Goal: Information Seeking & Learning: Check status

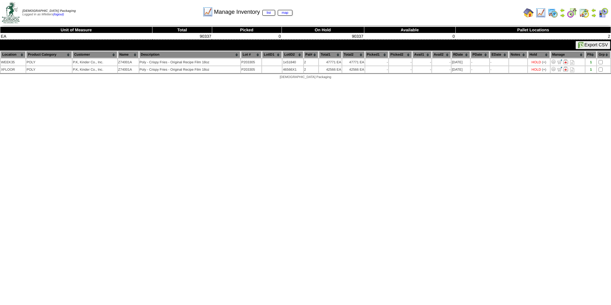
click at [527, 13] on img at bounding box center [529, 13] width 10 height 10
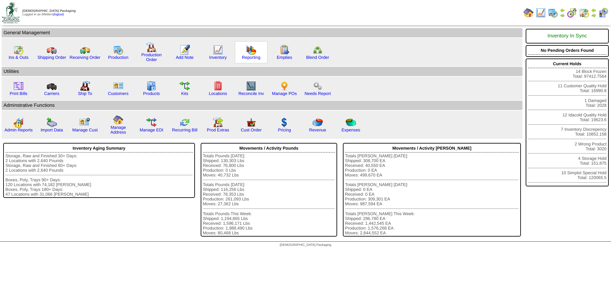
click at [249, 53] on img at bounding box center [251, 50] width 10 height 10
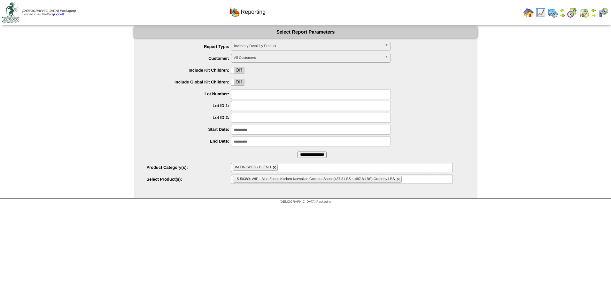
click at [275, 167] on link at bounding box center [275, 168] width 4 height 4
type input "**********"
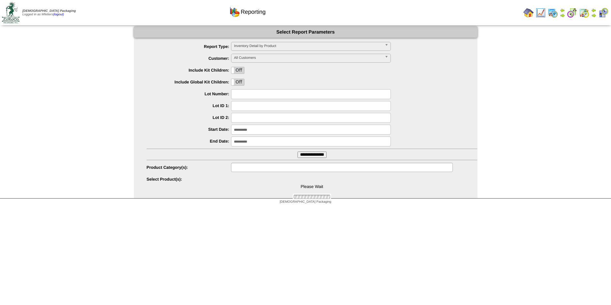
click at [310, 170] on ul at bounding box center [342, 167] width 222 height 9
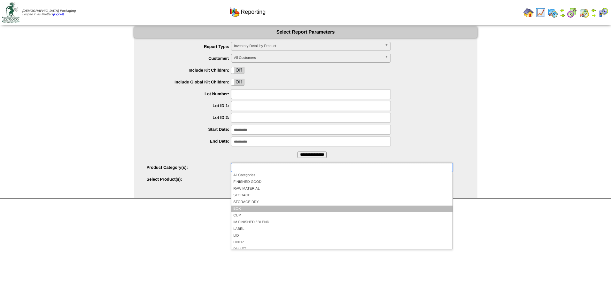
scroll to position [37, 0]
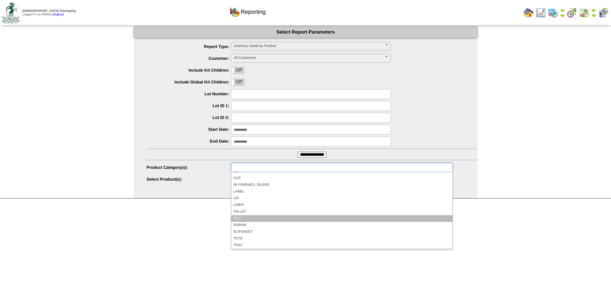
click at [262, 218] on li "POLY" at bounding box center [341, 218] width 221 height 7
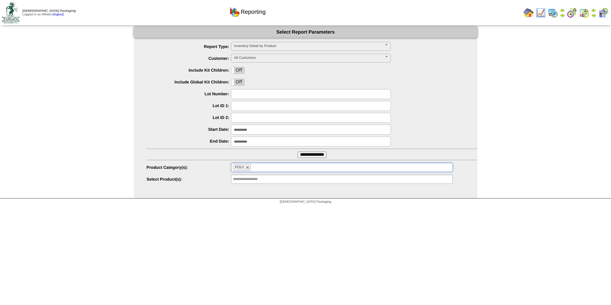
click at [282, 55] on span "All Customers" at bounding box center [308, 58] width 148 height 8
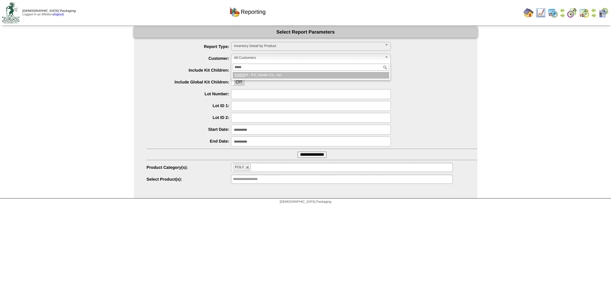
type input "******"
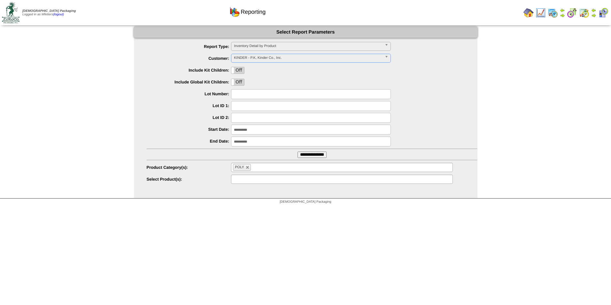
click at [251, 177] on input "text" at bounding box center [253, 179] width 41 height 8
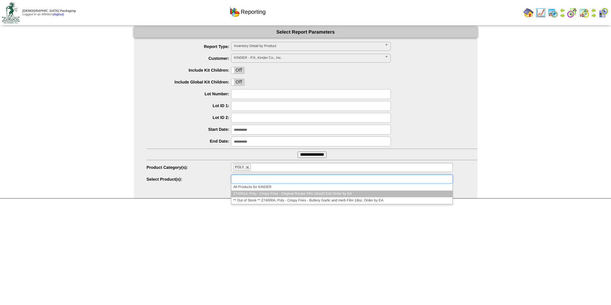
click at [273, 193] on li "Z74001A: Poly - Crispy Fries - Original Recipe Film 18oz(0 EA) Order by EA" at bounding box center [341, 194] width 221 height 7
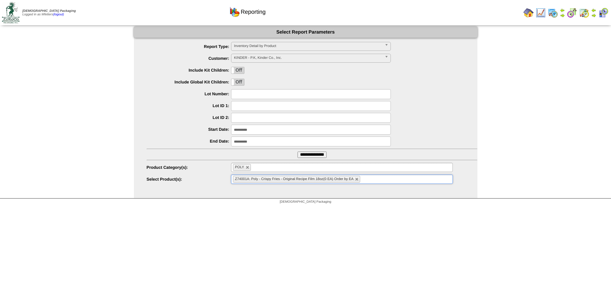
click at [318, 156] on input "**********" at bounding box center [312, 155] width 29 height 6
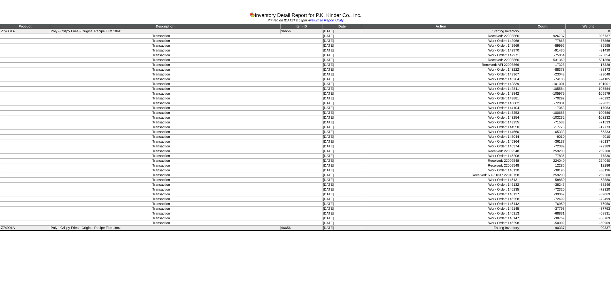
drag, startPoint x: 290, startPoint y: 0, endPoint x: 299, endPoint y: 203, distance: 203.2
click at [299, 203] on td "Transaction" at bounding box center [161, 204] width 322 height 5
drag, startPoint x: 490, startPoint y: 174, endPoint x: 504, endPoint y: 173, distance: 14.1
click at [504, 173] on td "Received: 63951837 22010758" at bounding box center [441, 175] width 158 height 5
copy td "63951837"
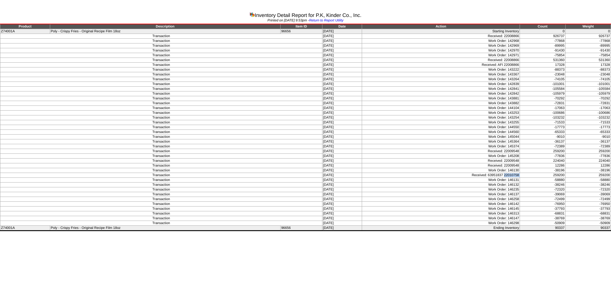
drag, startPoint x: 505, startPoint y: 176, endPoint x: 525, endPoint y: 175, distance: 20.2
click at [525, 175] on tr "Transaction 08/20/25 Received: 63951837 22010758 259200 259200" at bounding box center [305, 175] width 611 height 5
copy tr "22010758"
click at [342, 19] on link "Return to Report Utility" at bounding box center [326, 21] width 35 height 4
click at [343, 19] on link "Return to Report Utility" at bounding box center [326, 21] width 35 height 4
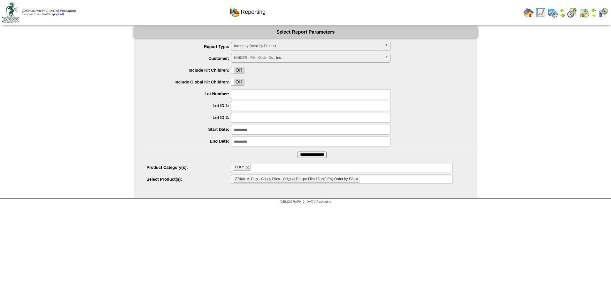
click at [542, 11] on img at bounding box center [541, 13] width 10 height 10
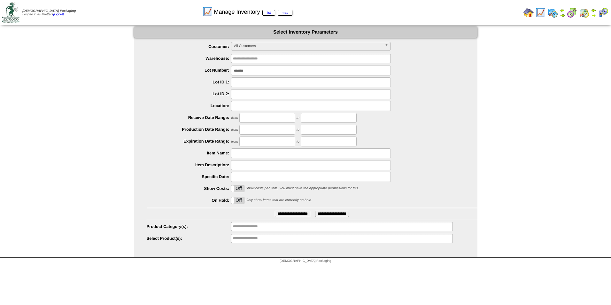
drag, startPoint x: 265, startPoint y: 67, endPoint x: 177, endPoint y: 67, distance: 88.2
click at [177, 67] on div "*******" at bounding box center [312, 71] width 331 height 10
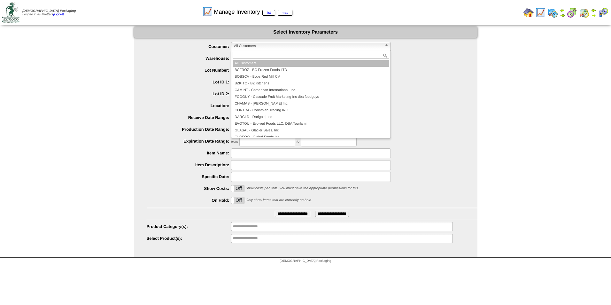
click at [245, 46] on span "All Customers" at bounding box center [308, 46] width 148 height 8
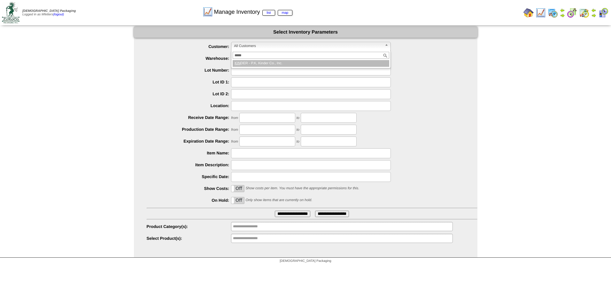
type input "******"
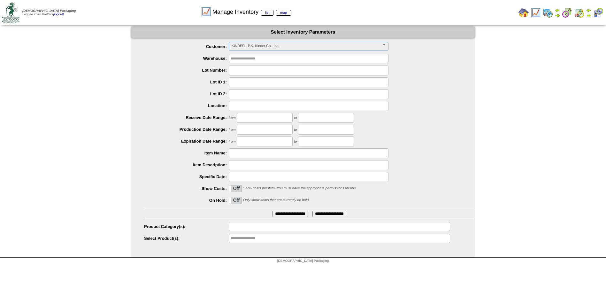
click at [255, 224] on input "text" at bounding box center [251, 227] width 41 height 8
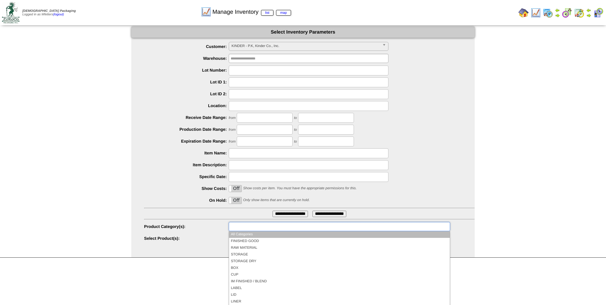
scroll to position [37, 0]
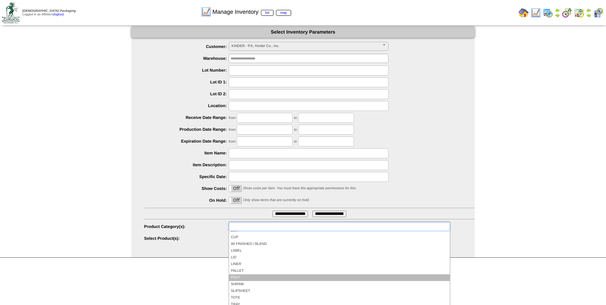
click at [242, 281] on li "POLY" at bounding box center [339, 277] width 221 height 7
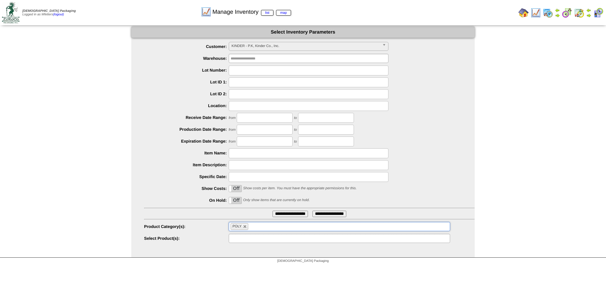
click at [259, 235] on input "text" at bounding box center [251, 238] width 41 height 8
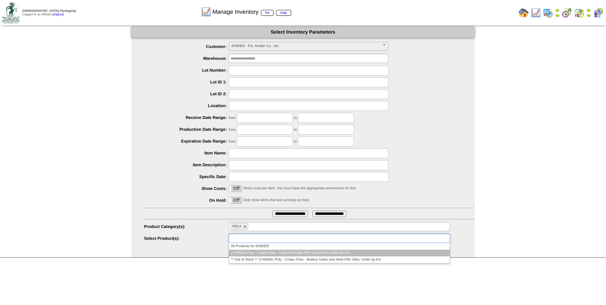
click at [301, 253] on li "Z74001A: Poly - Crispy Fries - Original Recipe Film 18oz(0 EA) Order by EA" at bounding box center [339, 253] width 221 height 7
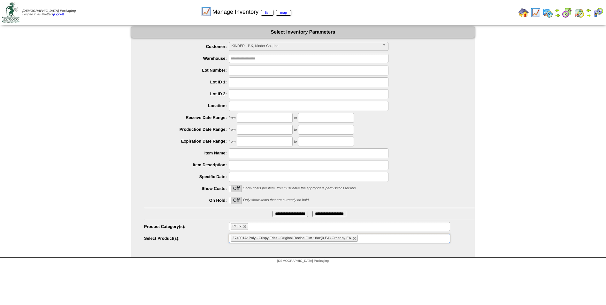
click at [289, 213] on input "**********" at bounding box center [290, 214] width 35 height 6
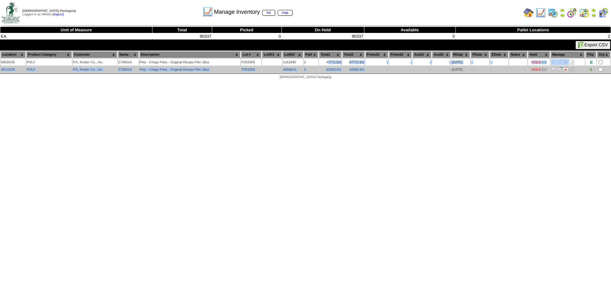
drag, startPoint x: 327, startPoint y: 62, endPoint x: 365, endPoint y: 71, distance: 38.9
click at [365, 71] on tbody "WEEK35 POLY P.K, Kinder Co., Inc. Z74001A Poly - Crispy Fries - Original Recipe…" at bounding box center [306, 66] width 610 height 14
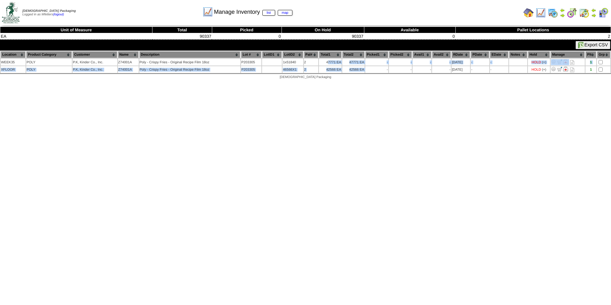
click at [353, 82] on html "[DEMOGRAPHIC_DATA] Packaging Logged in as Mfetters (logout) Print All" at bounding box center [305, 41] width 611 height 82
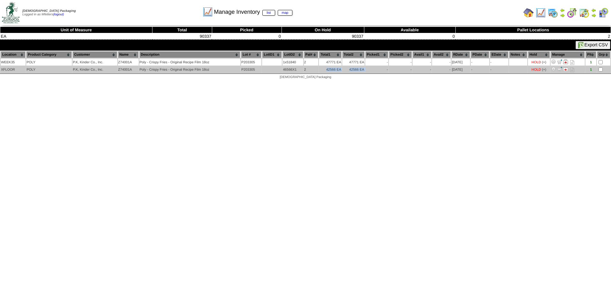
drag, startPoint x: 326, startPoint y: 68, endPoint x: 376, endPoint y: 68, distance: 49.2
click at [376, 68] on tr "XFLOOR POLY P.K, Kinder Co., Inc. Z74001A Poly - Crispy Fries - Original Recipe…" at bounding box center [306, 69] width 610 height 7
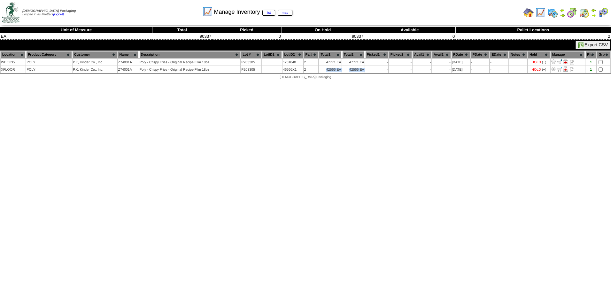
click at [554, 13] on img at bounding box center [553, 13] width 10 height 10
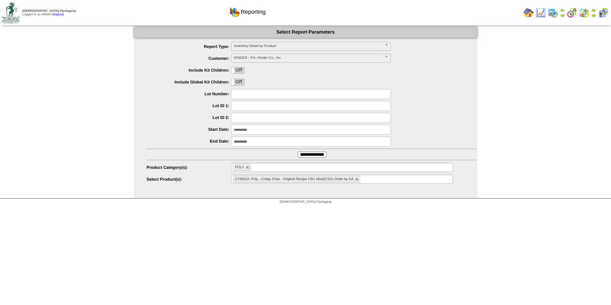
click at [306, 46] on span "Inventory Detail by Product" at bounding box center [308, 46] width 148 height 8
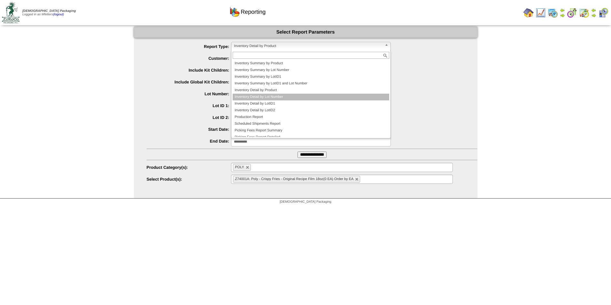
click at [282, 94] on li "Inventory Detail by Lot Number" at bounding box center [311, 97] width 157 height 7
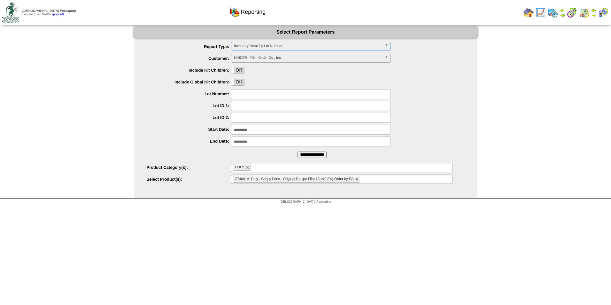
click at [289, 57] on span "KINDER - P.K, Kinder Co., Inc." at bounding box center [308, 58] width 148 height 8
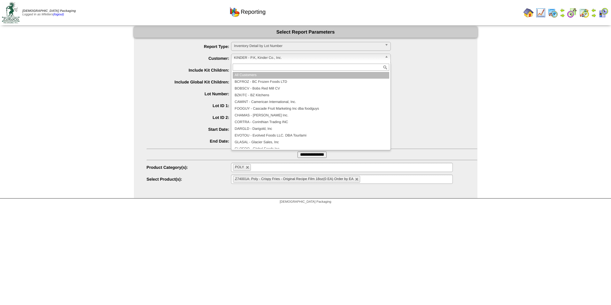
click at [283, 77] on li "All Customers" at bounding box center [311, 75] width 157 height 7
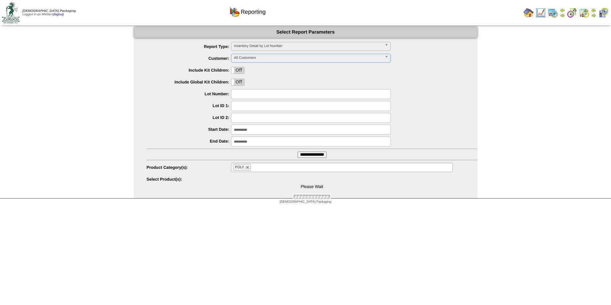
click at [250, 97] on input "text" at bounding box center [311, 94] width 160 height 10
type input "******"
click at [249, 168] on link at bounding box center [248, 168] width 4 height 4
type input "**********"
type input "******"
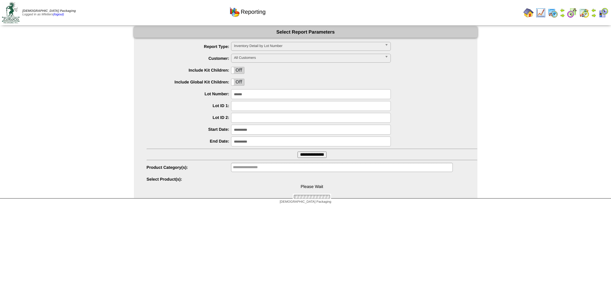
click at [306, 154] on input "**********" at bounding box center [312, 155] width 29 height 6
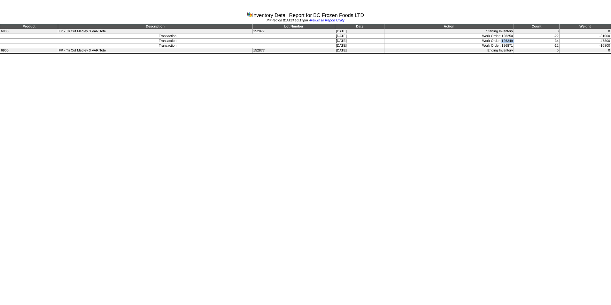
drag, startPoint x: 504, startPoint y: 40, endPoint x: 521, endPoint y: 39, distance: 17.3
click at [521, 39] on tr "Transaction [DATE] Work Order: 126249 34 47800" at bounding box center [305, 41] width 611 height 5
copy tr "126249"
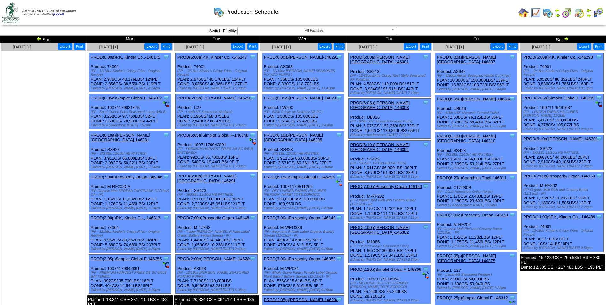
click at [37, 40] on img at bounding box center [38, 38] width 5 height 5
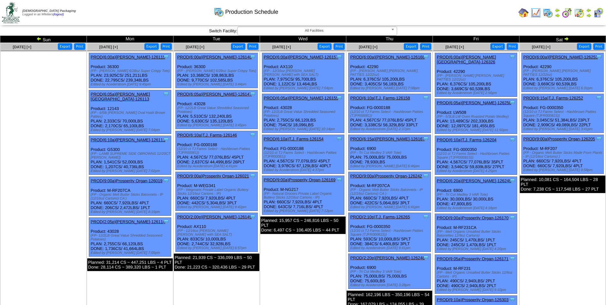
click at [474, 178] on link "PROD(6:20a)[PERSON_NAME]-126249" at bounding box center [474, 180] width 74 height 5
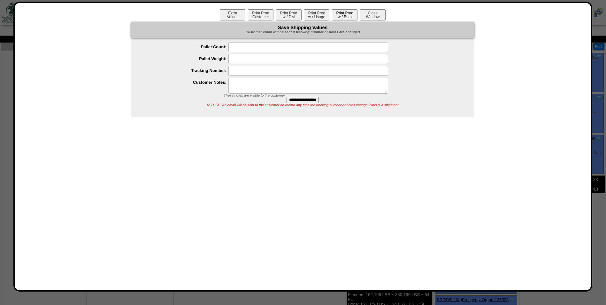
click at [352, 14] on button "Print Prod w / Both" at bounding box center [345, 14] width 26 height 11
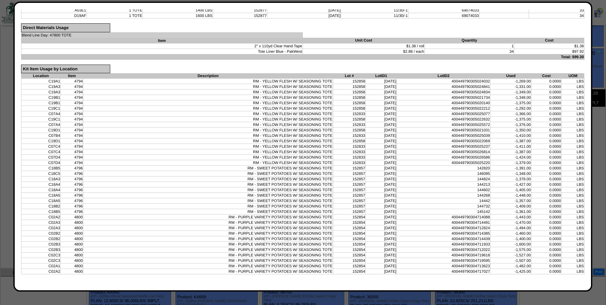
scroll to position [128, 0]
drag, startPoint x: 31, startPoint y: 76, endPoint x: 581, endPoint y: 272, distance: 584.1
click at [581, 272] on div "Extra Values Print Prod Customer Print Prod w / DM Print Prod w / Usage Print P…" at bounding box center [303, 146] width 564 height 275
copy table
